Goal: Task Accomplishment & Management: Use online tool/utility

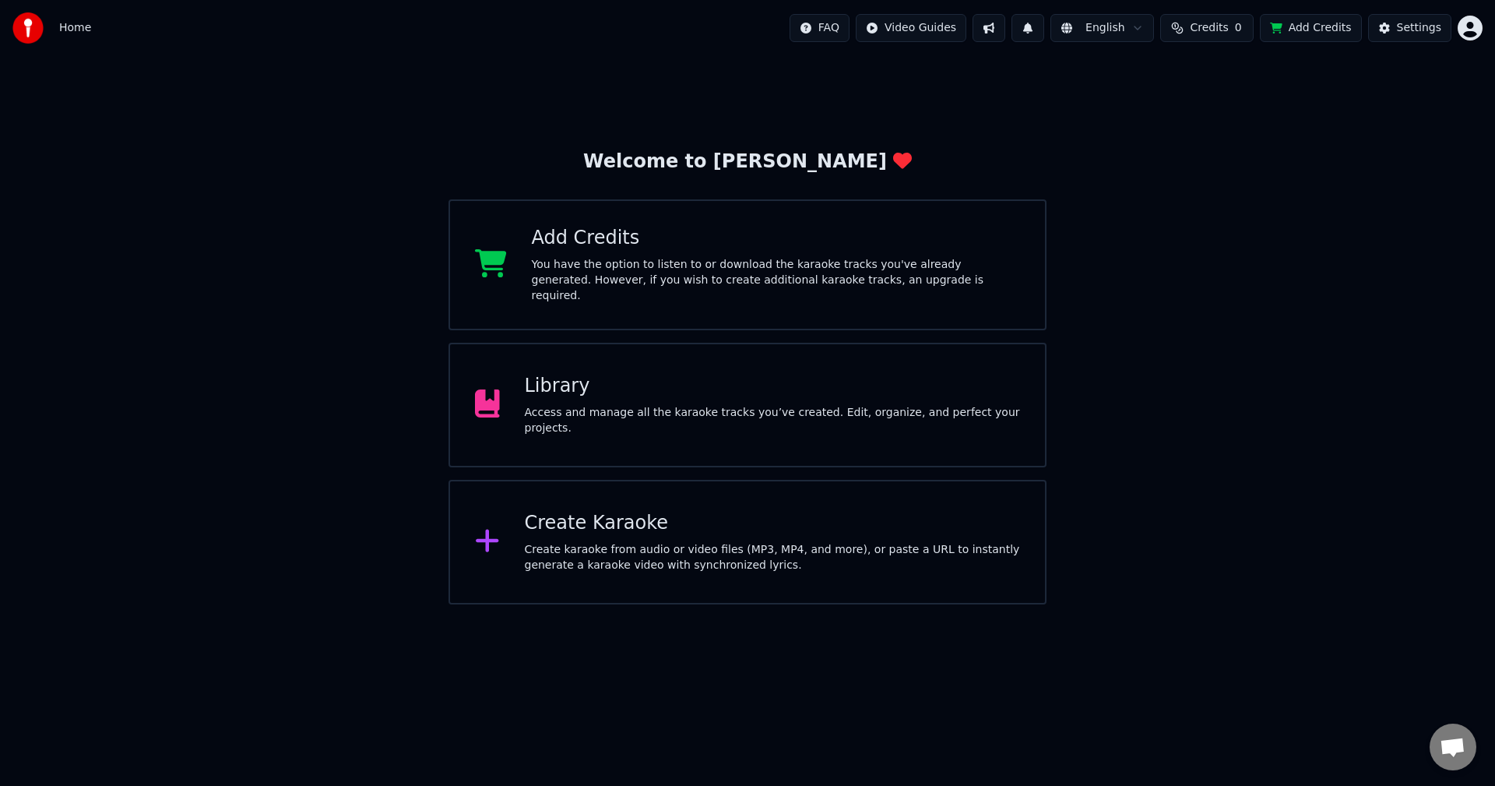
click at [597, 413] on div "Access and manage all the karaoke tracks you’ve created. Edit, organize, and pe…" at bounding box center [773, 420] width 496 height 31
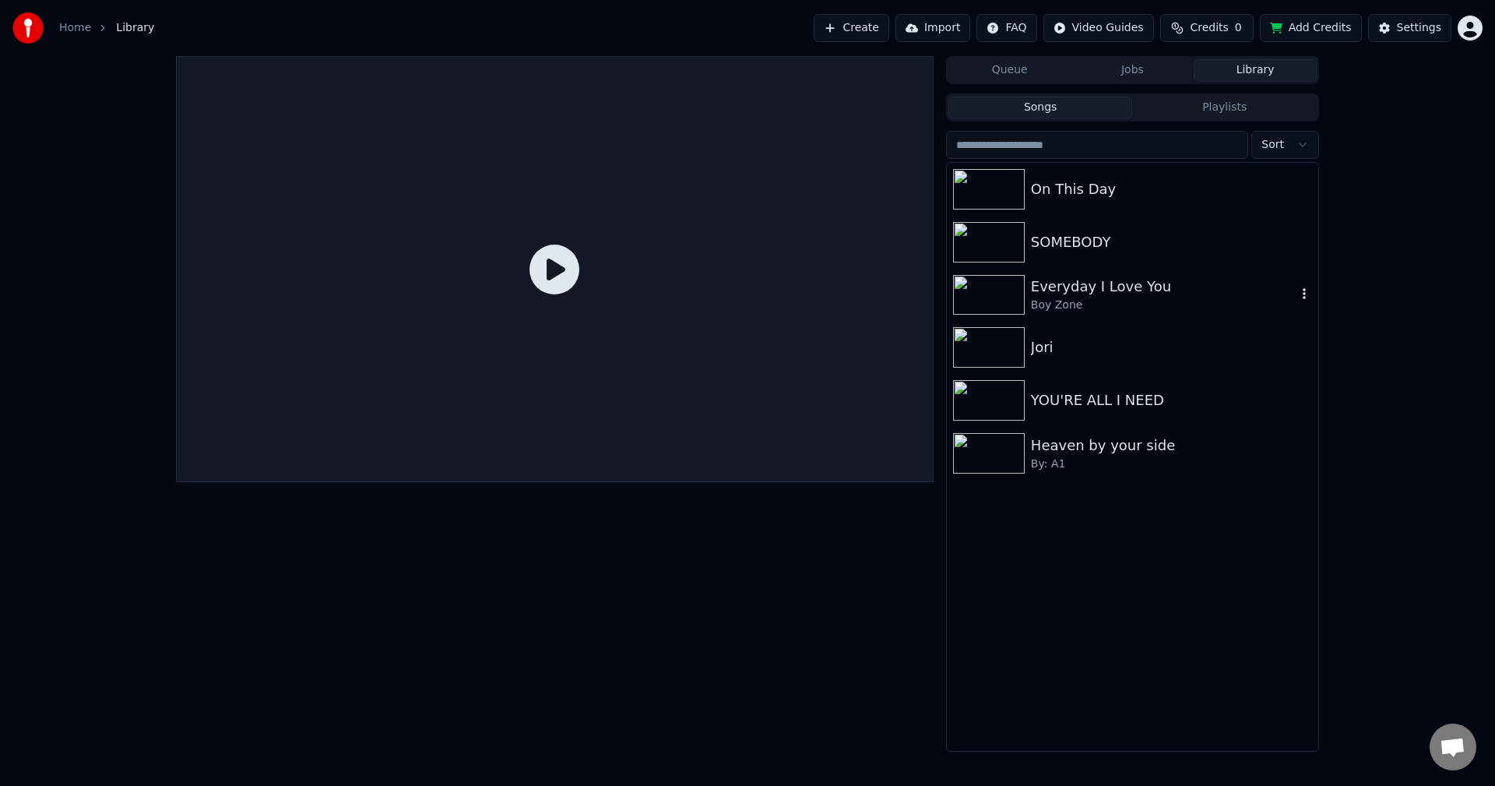
click at [1235, 281] on div "Everyday I Love You" at bounding box center [1164, 287] width 266 height 22
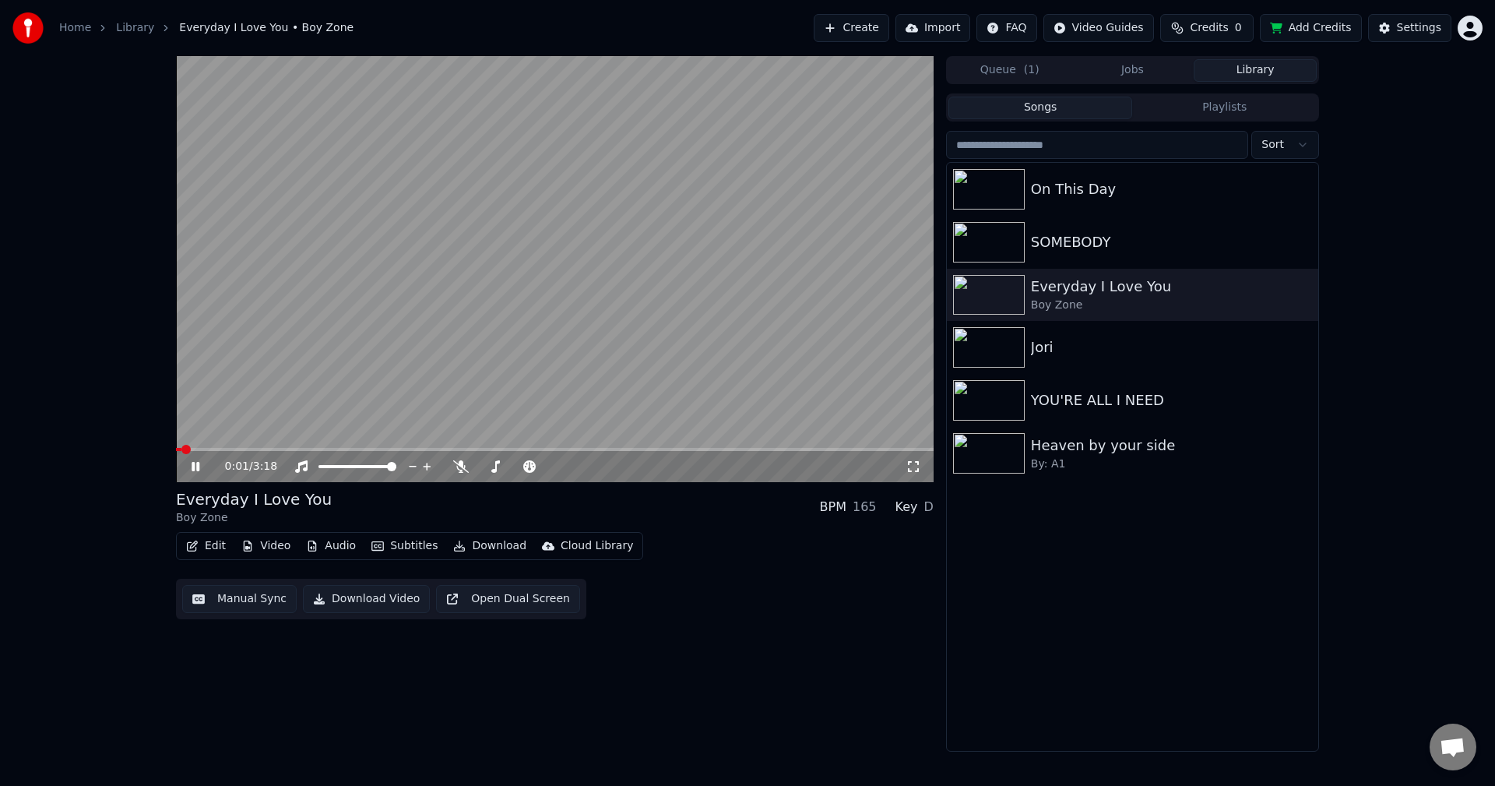
click at [206, 545] on button "Edit" at bounding box center [206, 546] width 52 height 22
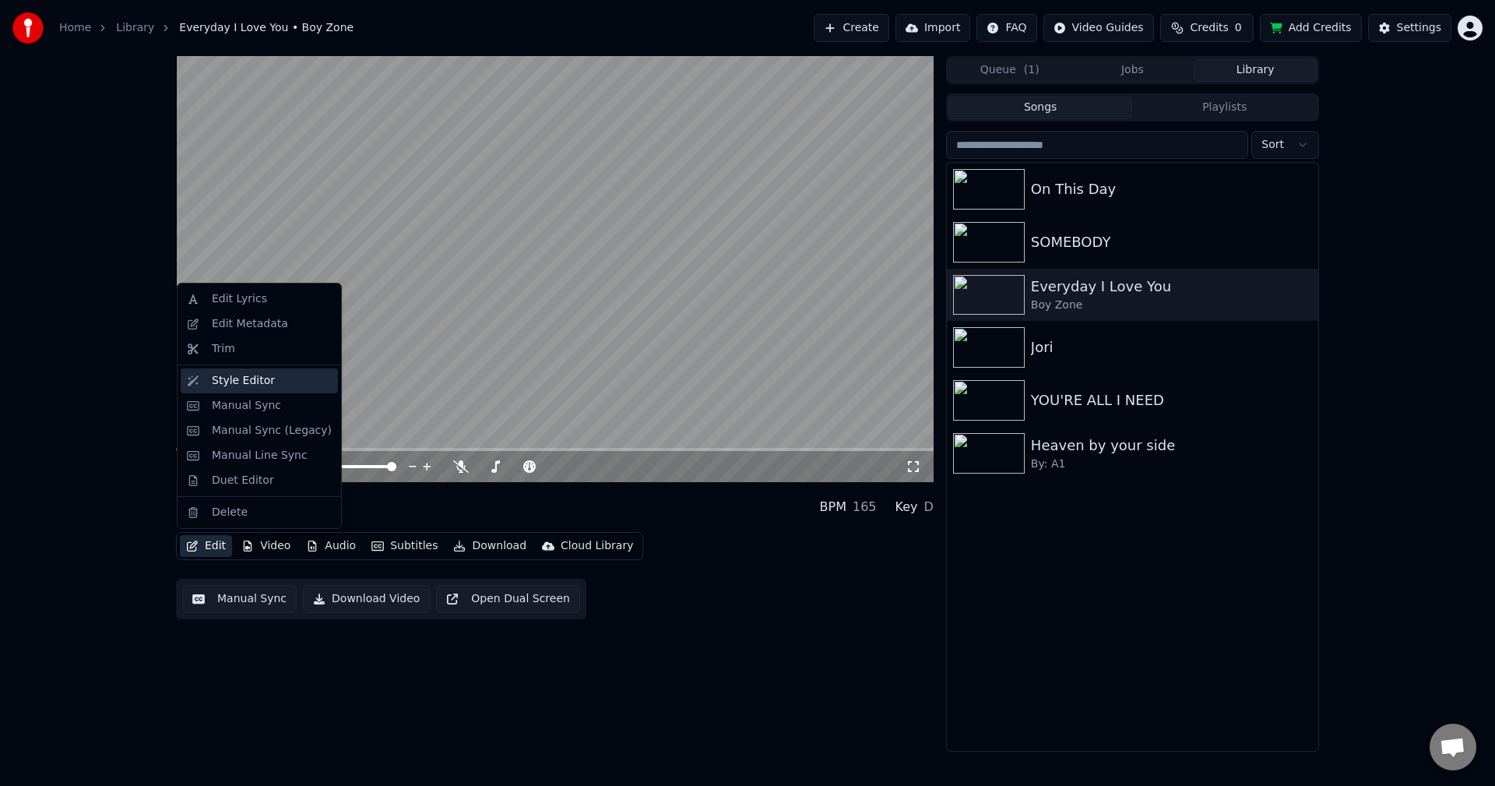
click at [268, 390] on div "Style Editor" at bounding box center [259, 380] width 157 height 25
